Goal: Task Accomplishment & Management: Manage account settings

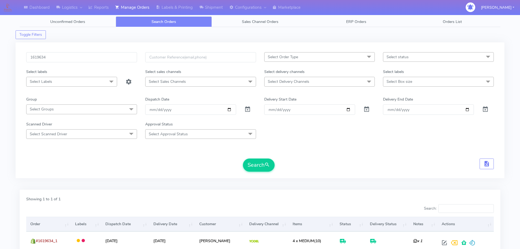
scroll to position [37, 0]
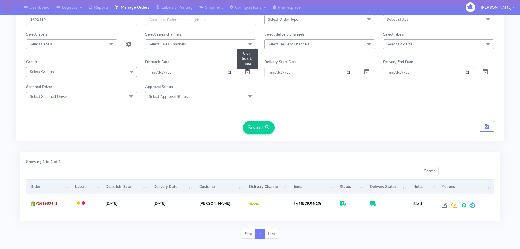
type input "1620419"
click at [250, 72] on span at bounding box center [247, 72] width 7 height 5
click at [264, 122] on button "Search" at bounding box center [259, 127] width 32 height 13
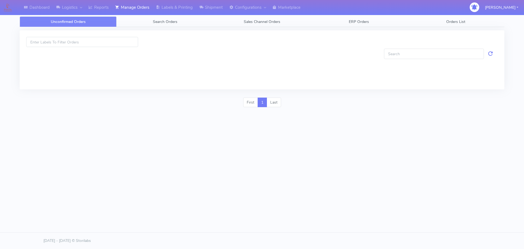
click at [143, 23] on link "Search Orders" at bounding box center [165, 21] width 97 height 11
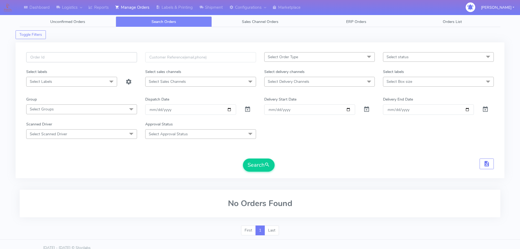
click at [118, 58] on input "text" at bounding box center [81, 57] width 111 height 10
paste input "1620820"
type input "1620820"
click at [248, 108] on span at bounding box center [247, 110] width 7 height 5
click at [254, 161] on button "Search" at bounding box center [259, 164] width 32 height 13
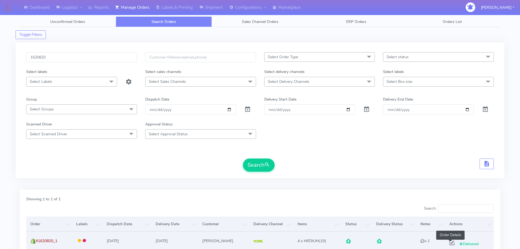
click at [450, 242] on span at bounding box center [452, 243] width 10 height 5
select select "5"
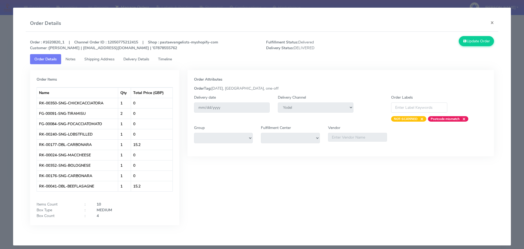
click at [164, 58] on span "Timeline" at bounding box center [165, 59] width 14 height 5
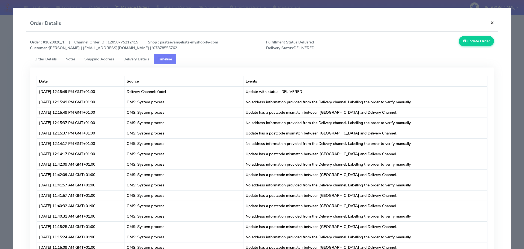
click at [489, 24] on button "×" at bounding box center [492, 22] width 12 height 14
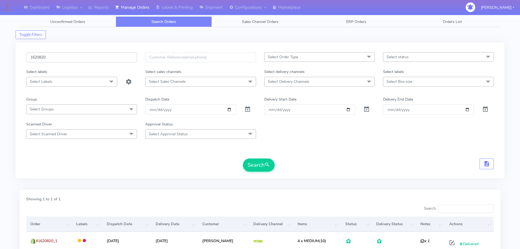
click at [57, 62] on input "1620820" at bounding box center [81, 57] width 111 height 10
click at [57, 61] on input "1620820" at bounding box center [81, 57] width 111 height 10
paste input "583"
click at [250, 112] on span at bounding box center [247, 110] width 7 height 5
click at [270, 165] on span "submit" at bounding box center [267, 164] width 5 height 7
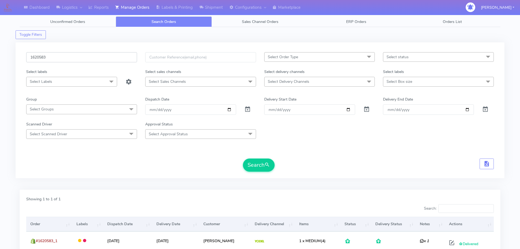
click at [74, 57] on input "1620583" at bounding box center [81, 57] width 111 height 10
paste input "18688"
type input "1618688"
click at [248, 108] on span at bounding box center [247, 110] width 7 height 5
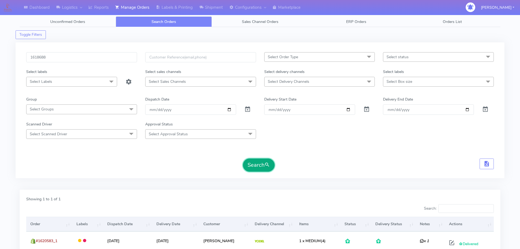
click at [254, 163] on button "Search" at bounding box center [259, 164] width 32 height 13
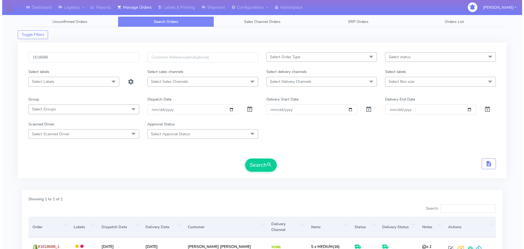
scroll to position [31, 0]
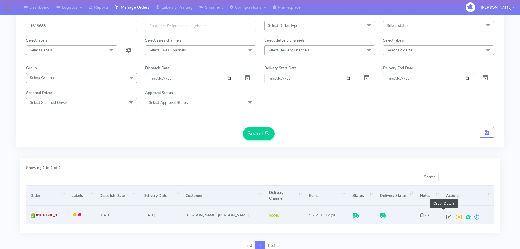
click at [446, 215] on span at bounding box center [449, 217] width 10 height 5
select select "5"
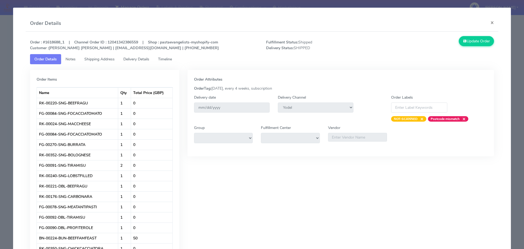
click at [136, 63] on link "Delivery Details" at bounding box center [136, 59] width 35 height 10
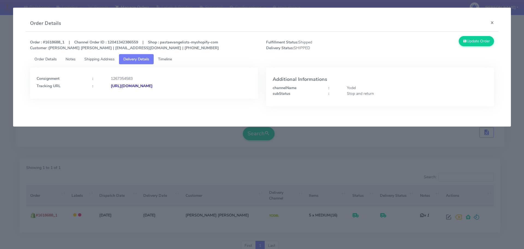
click at [102, 57] on span "Shipping Address" at bounding box center [99, 59] width 30 height 5
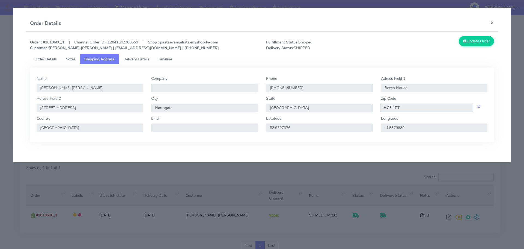
drag, startPoint x: 403, startPoint y: 108, endPoint x: 372, endPoint y: 111, distance: 31.3
click at [372, 111] on div "Adress Field 2 80 Otley Road City Harrogate State England Zip Code HG3 1PT" at bounding box center [263, 106] width 460 height 20
click at [142, 58] on span "Delivery Details" at bounding box center [136, 59] width 26 height 5
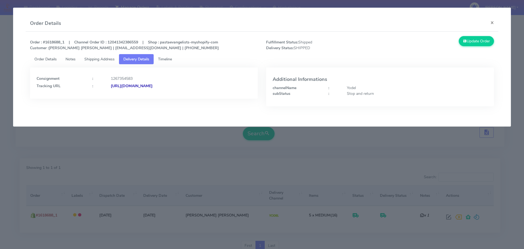
click at [153, 83] on strong "https://www.yodel.co.uk/tracking/JJD0002249960882831" at bounding box center [132, 85] width 42 height 5
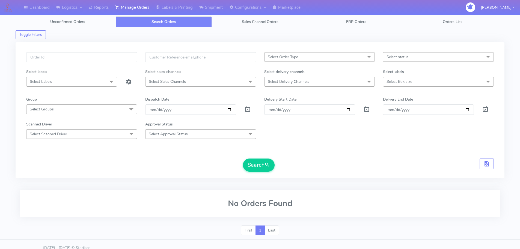
click at [121, 50] on div "Select Order Type Select All MEALS ATAVI One Off Pasta Club Gift Kit Event Unkn…" at bounding box center [260, 110] width 489 height 136
click at [119, 53] on input "text" at bounding box center [81, 57] width 111 height 10
paste input "1625409"
type input "1625409"
click at [247, 110] on span at bounding box center [247, 110] width 7 height 5
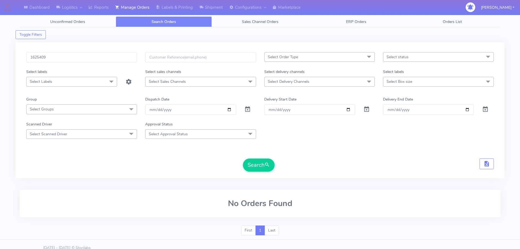
click at [249, 158] on form "1625409 Select Order Type Select All MEALS ATAVI One Off Pasta Club Gift Kit Ev…" at bounding box center [260, 111] width 468 height 119
click at [250, 163] on button "Search" at bounding box center [259, 164] width 32 height 13
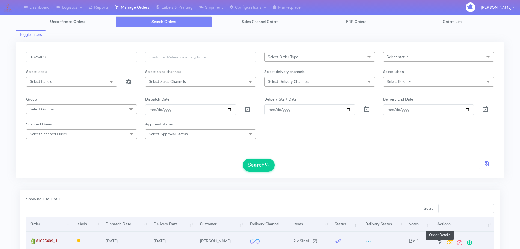
click at [440, 243] on span at bounding box center [440, 243] width 10 height 5
select select "2"
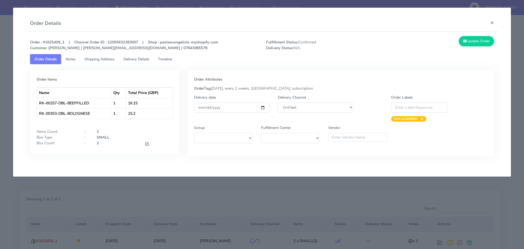
click at [160, 57] on link "Timeline" at bounding box center [165, 59] width 23 height 10
